Goal: Task Accomplishment & Management: Manage account settings

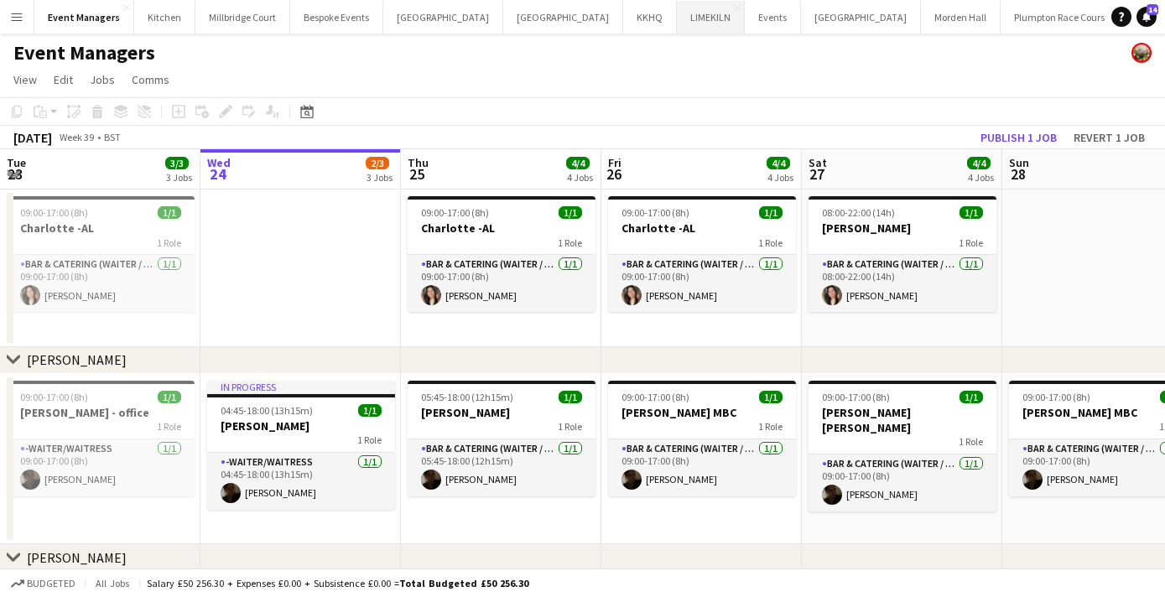
click at [677, 21] on button "LIMEKILN Close" at bounding box center [711, 17] width 68 height 33
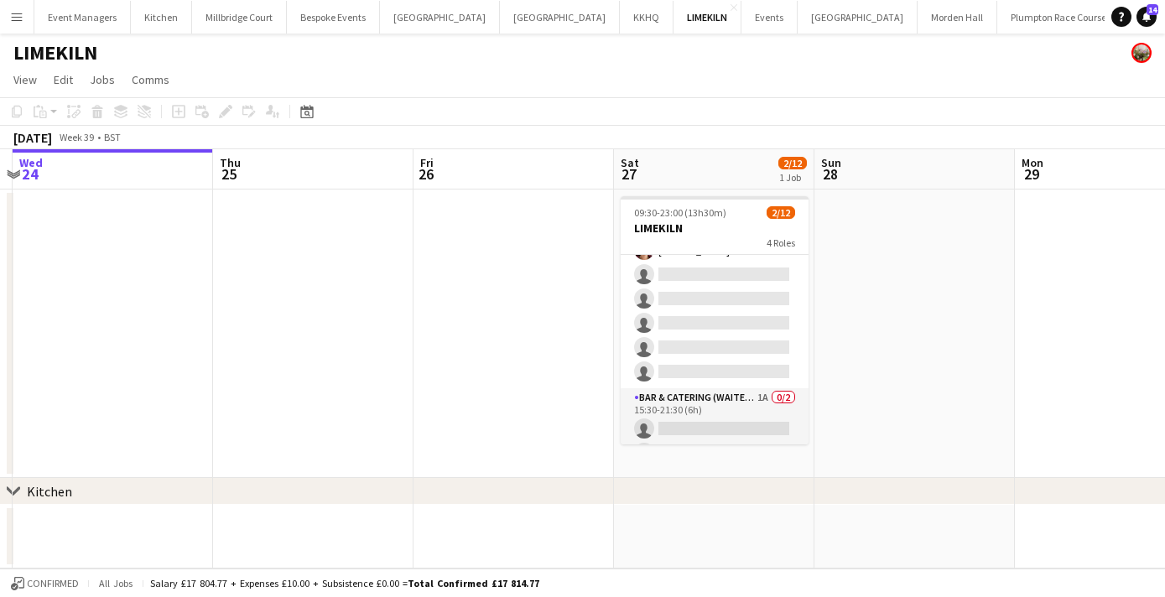
scroll to position [233, 0]
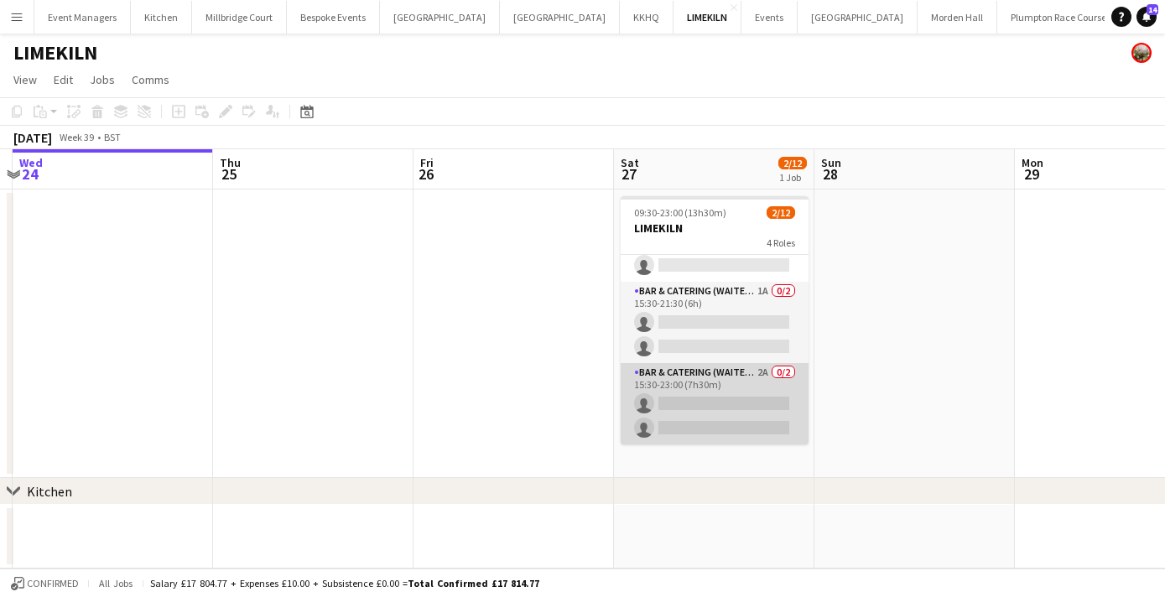
click at [705, 400] on app-card-role "Bar & Catering (Waiter / waitress) 2A 0/2 15:30-23:00 (7h30m) single-neutral-ac…" at bounding box center [715, 403] width 188 height 81
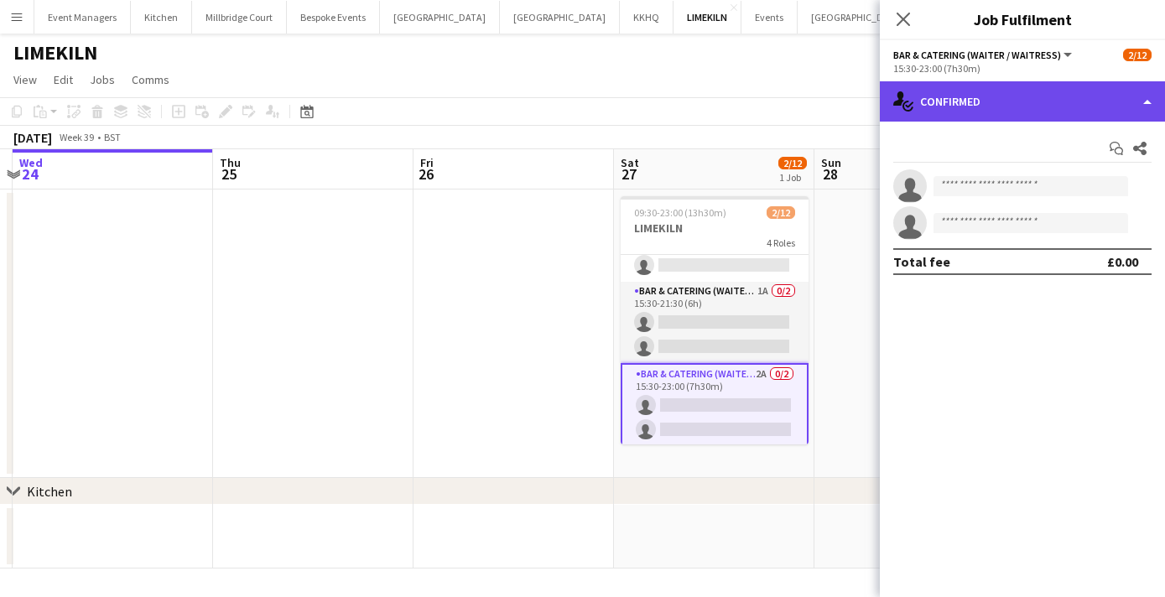
click at [1000, 99] on div "single-neutral-actions-check-2 Confirmed" at bounding box center [1022, 101] width 285 height 40
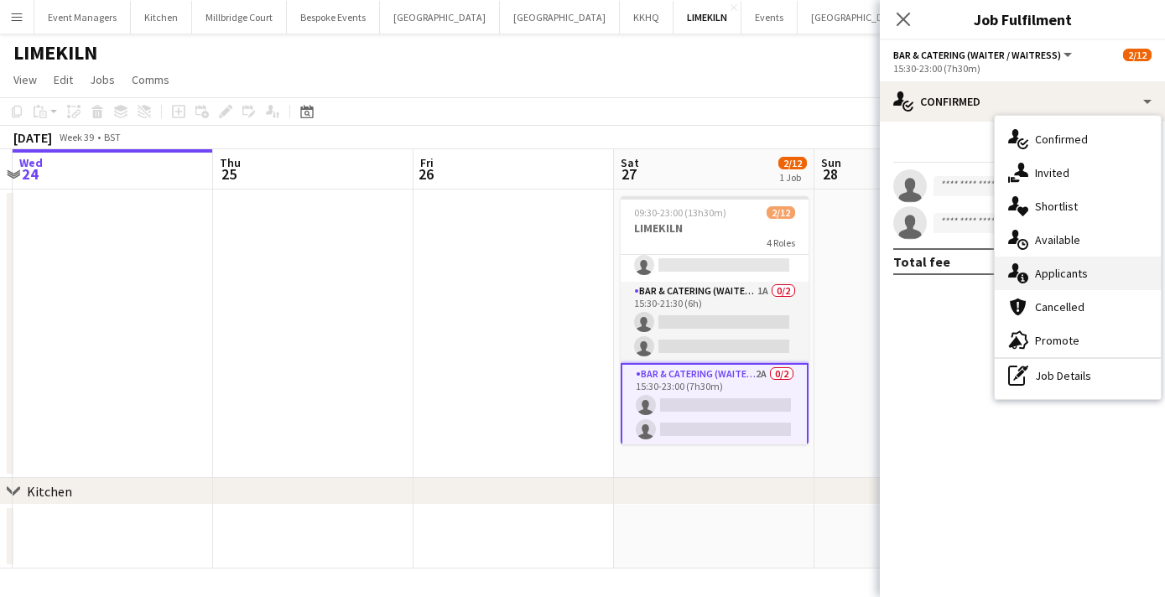
click at [1047, 276] on span "Applicants" at bounding box center [1061, 273] width 53 height 15
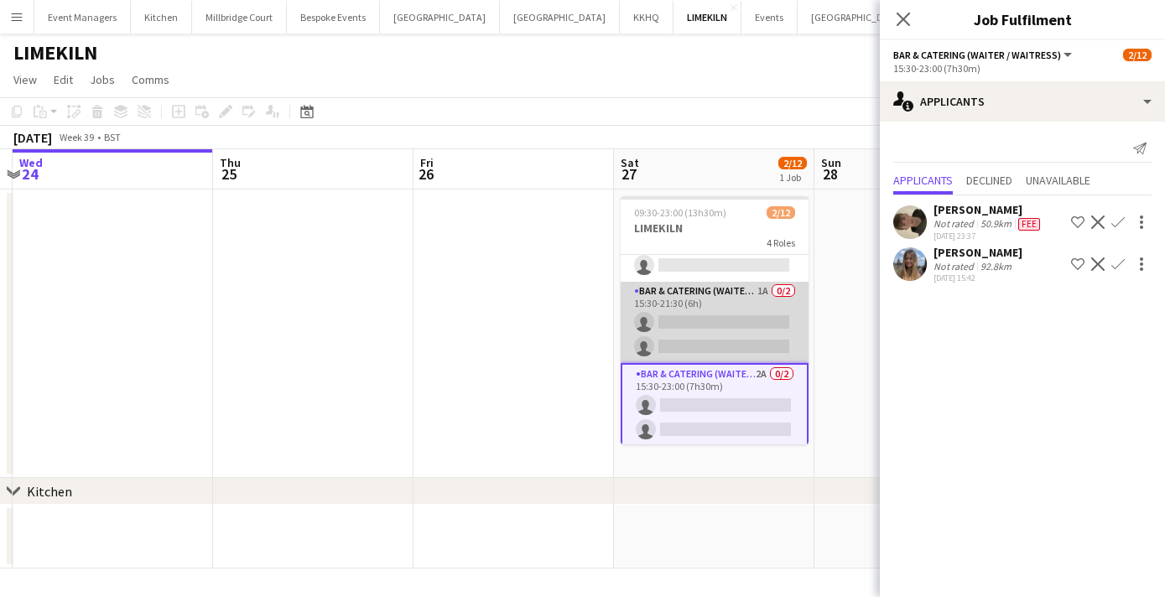
click at [711, 318] on app-card-role "Bar & Catering (Waiter / waitress) 1A 0/2 15:30-21:30 (6h) single-neutral-actio…" at bounding box center [715, 322] width 188 height 81
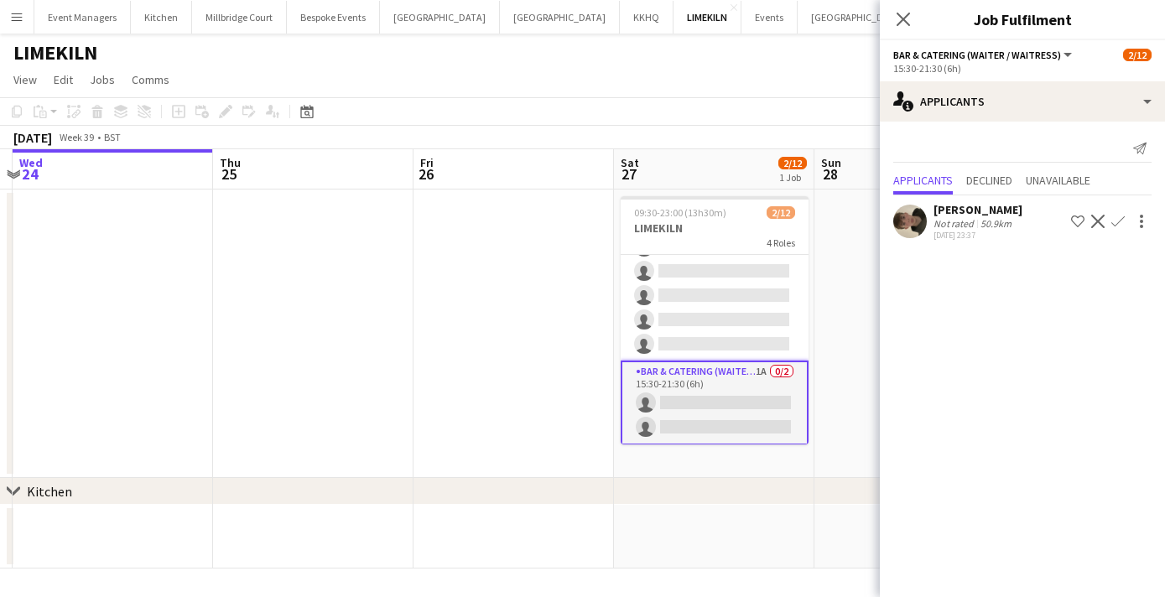
click at [711, 318] on app-card-role "Bar & Catering (Waiter / waitress) 1A [DATE] 14:00-21:15 (7h15m) [PERSON_NAME] …" at bounding box center [715, 271] width 188 height 179
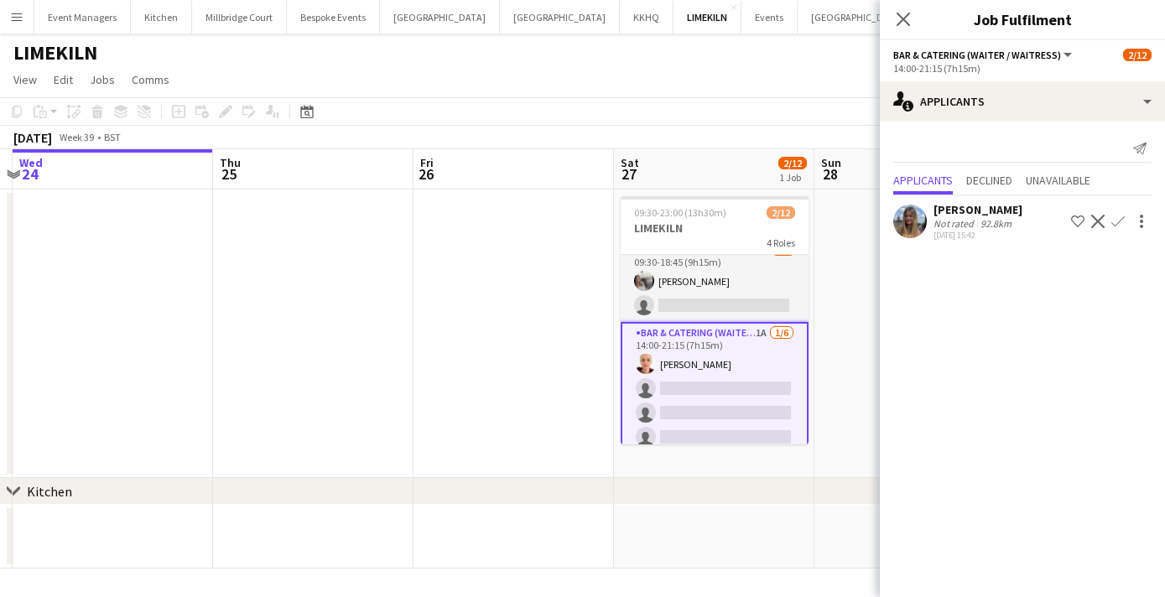
scroll to position [0, 0]
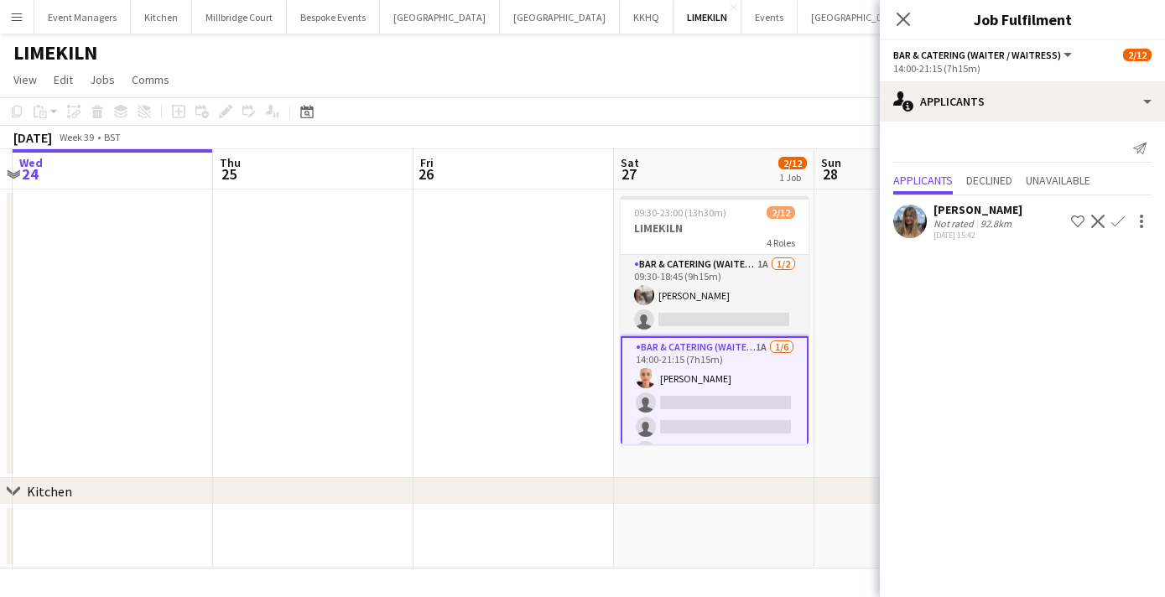
click at [711, 318] on app-card-role "Bar & Catering (Waiter / waitress) 1A [DATE] 09:30-18:45 (9h15m) [PERSON_NAME] …" at bounding box center [715, 295] width 188 height 81
